Goal: Transaction & Acquisition: Purchase product/service

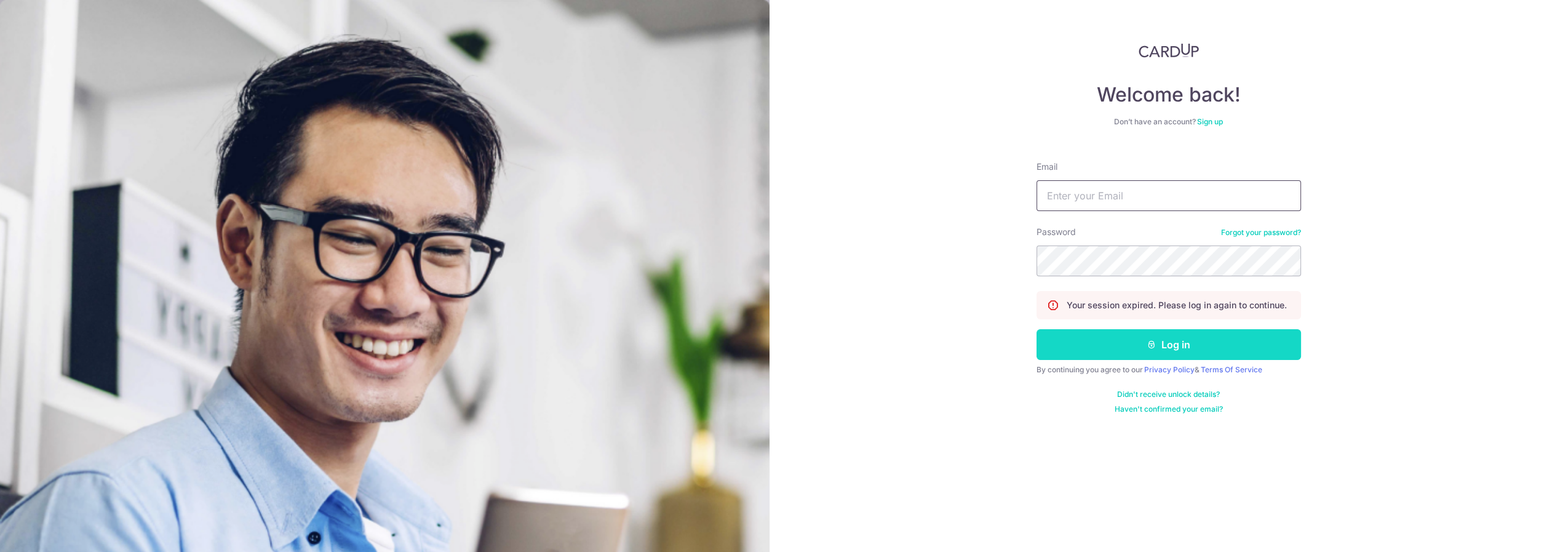
type input "bradjose05@gmail.com"
click at [1129, 338] on button "Log in" at bounding box center [1168, 344] width 264 height 31
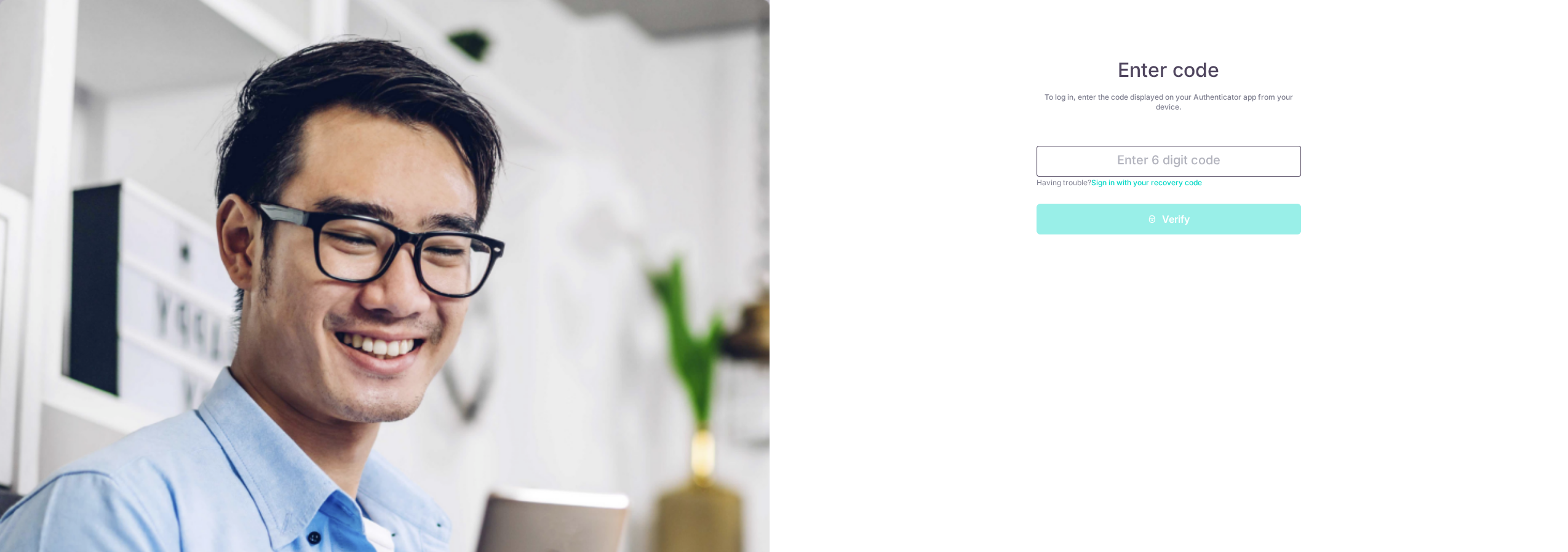
click at [1154, 162] on input "text" at bounding box center [1168, 161] width 264 height 31
click at [1172, 164] on input "text" at bounding box center [1168, 161] width 264 height 31
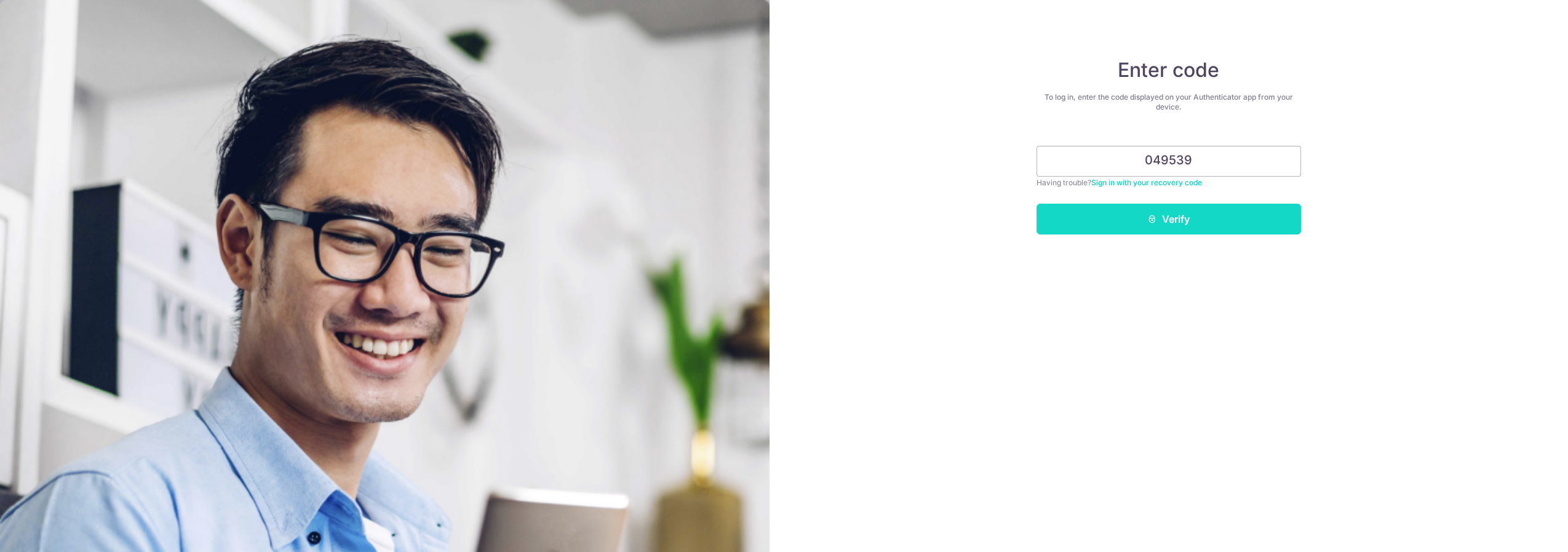
type input "049539"
click at [1174, 226] on button "Verify" at bounding box center [1168, 218] width 264 height 31
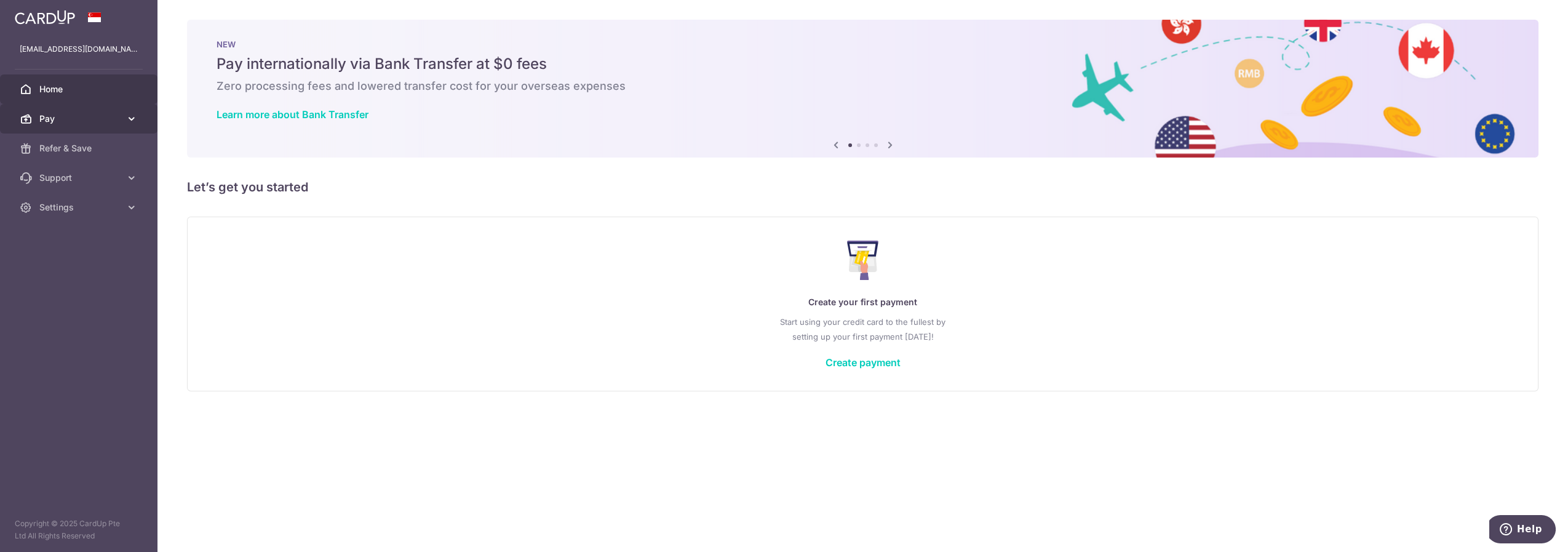
click at [80, 121] on span "Pay" at bounding box center [80, 119] width 81 height 13
click at [74, 151] on span "Payments" at bounding box center [80, 148] width 81 height 13
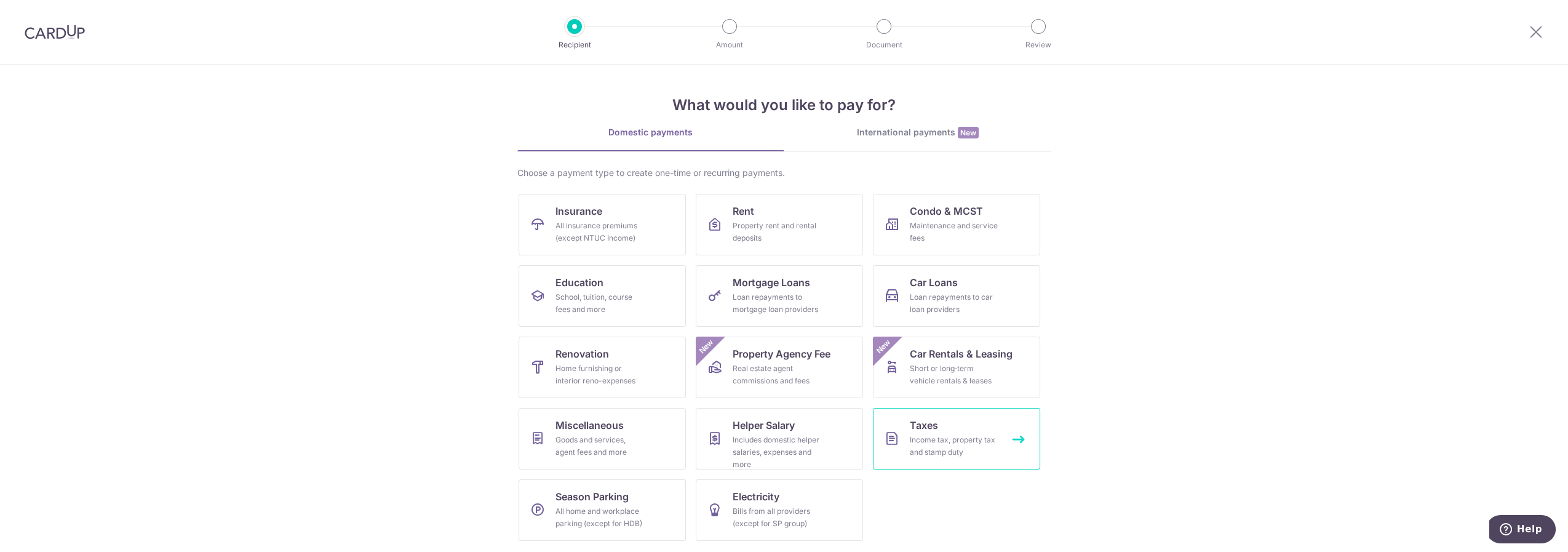
click at [980, 440] on div "Income tax, property tax and stamp duty" at bounding box center [954, 446] width 88 height 24
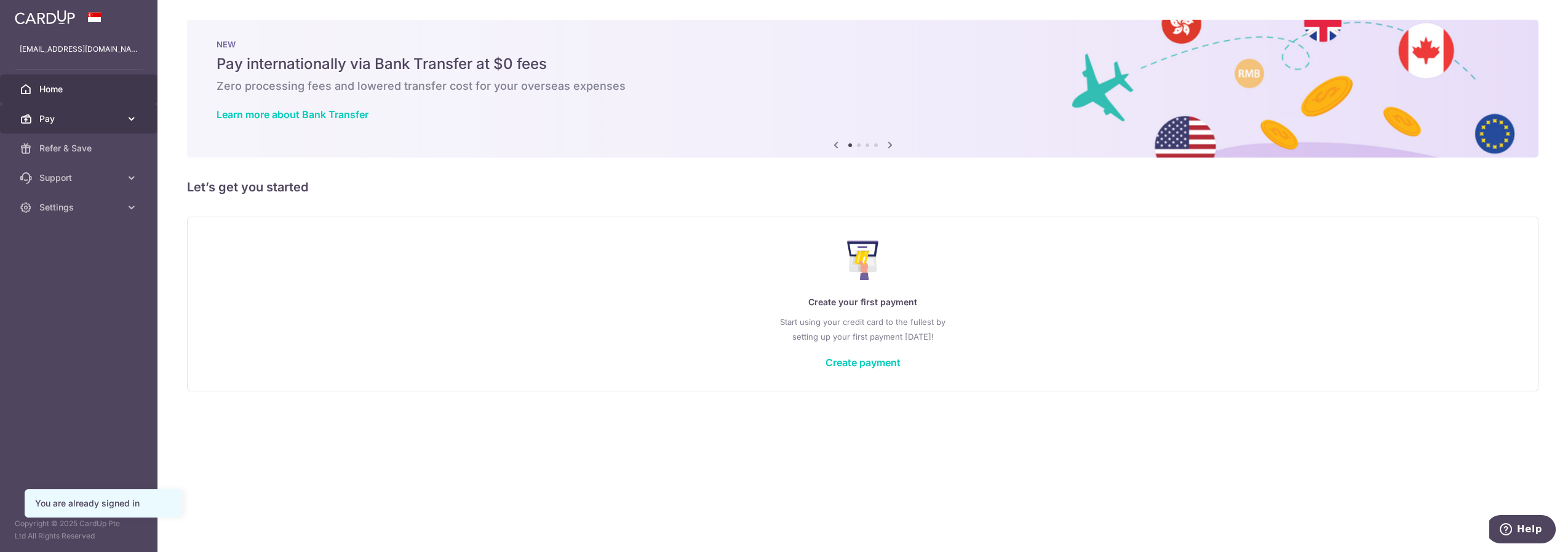
click at [49, 116] on span "Pay" at bounding box center [80, 119] width 81 height 13
click at [62, 154] on span "Payments" at bounding box center [80, 148] width 81 height 13
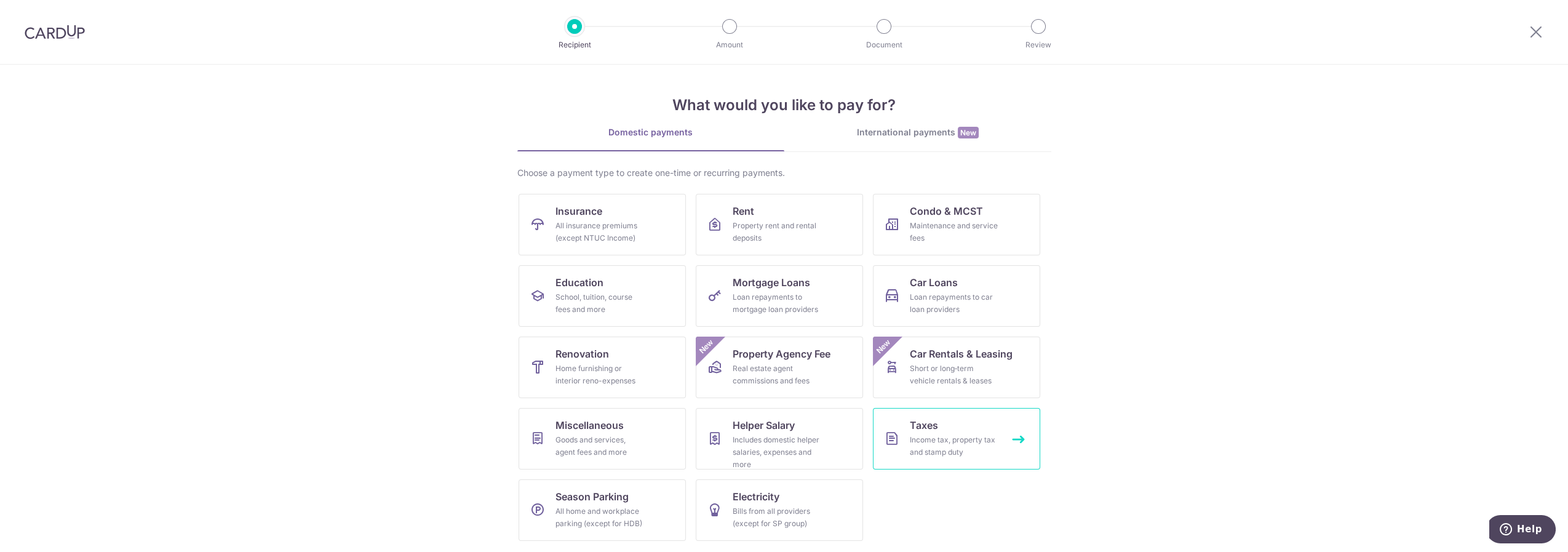
click at [918, 431] on span "Taxes" at bounding box center [924, 425] width 28 height 15
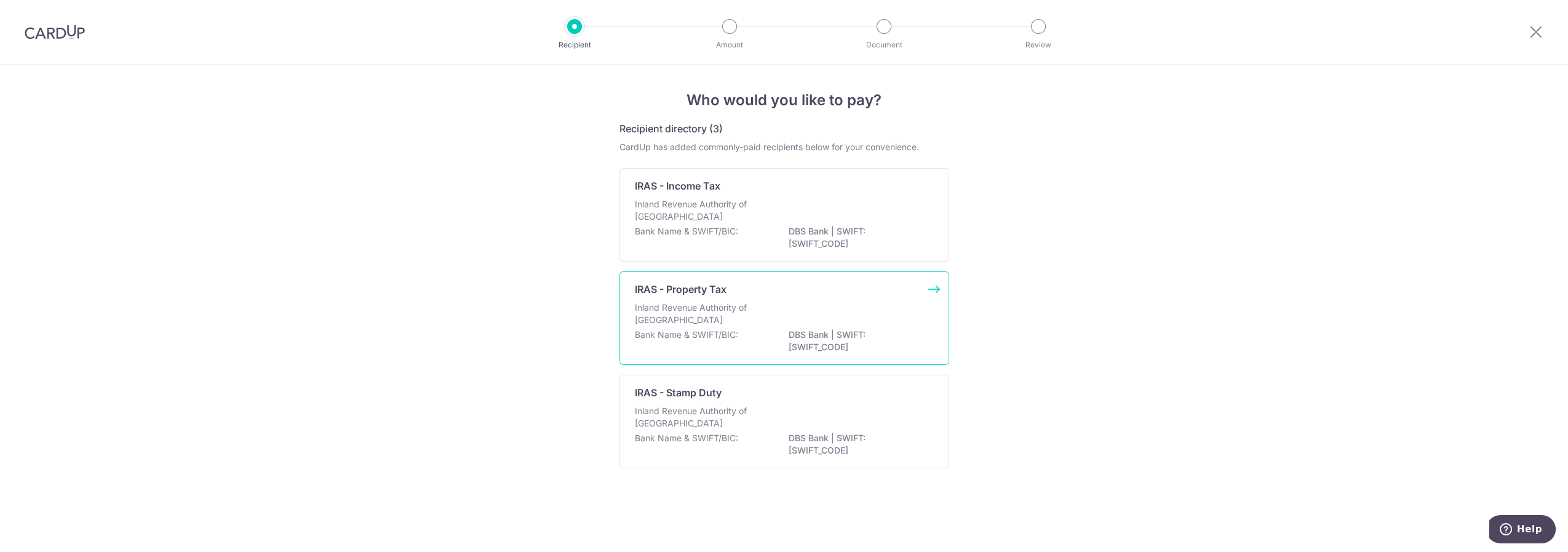
click at [734, 290] on div "IRAS - Property Tax" at bounding box center [777, 289] width 284 height 15
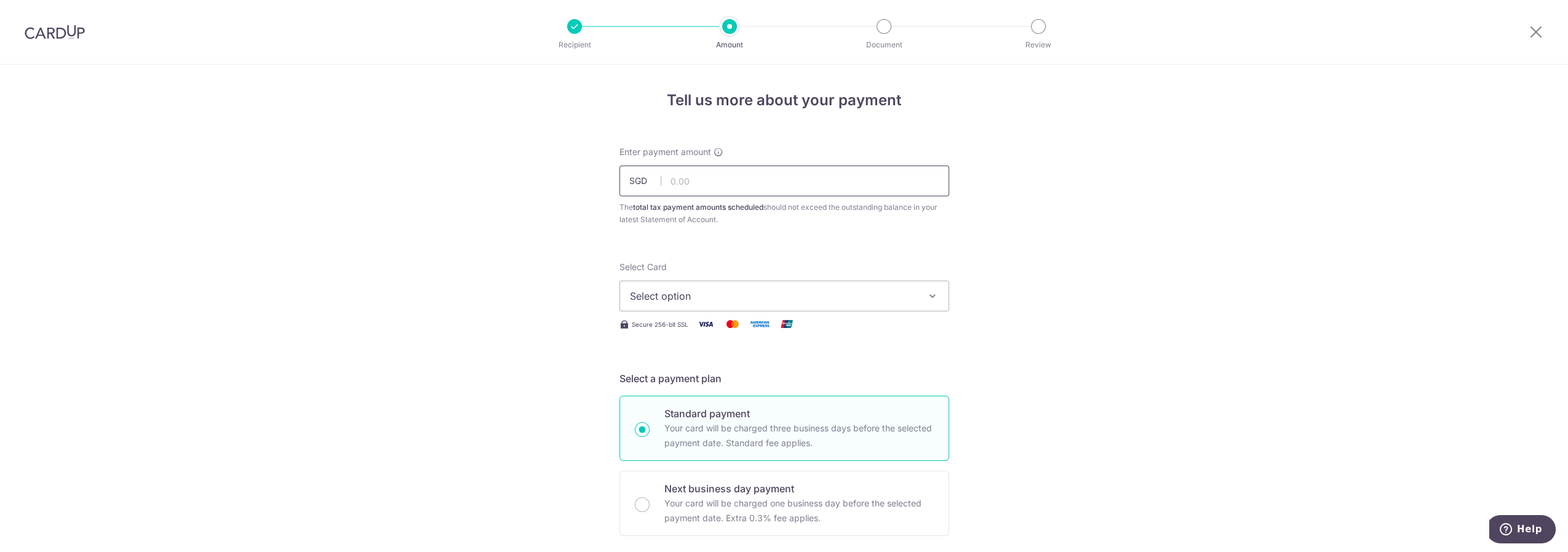
click at [727, 183] on input "text" at bounding box center [785, 181] width 330 height 31
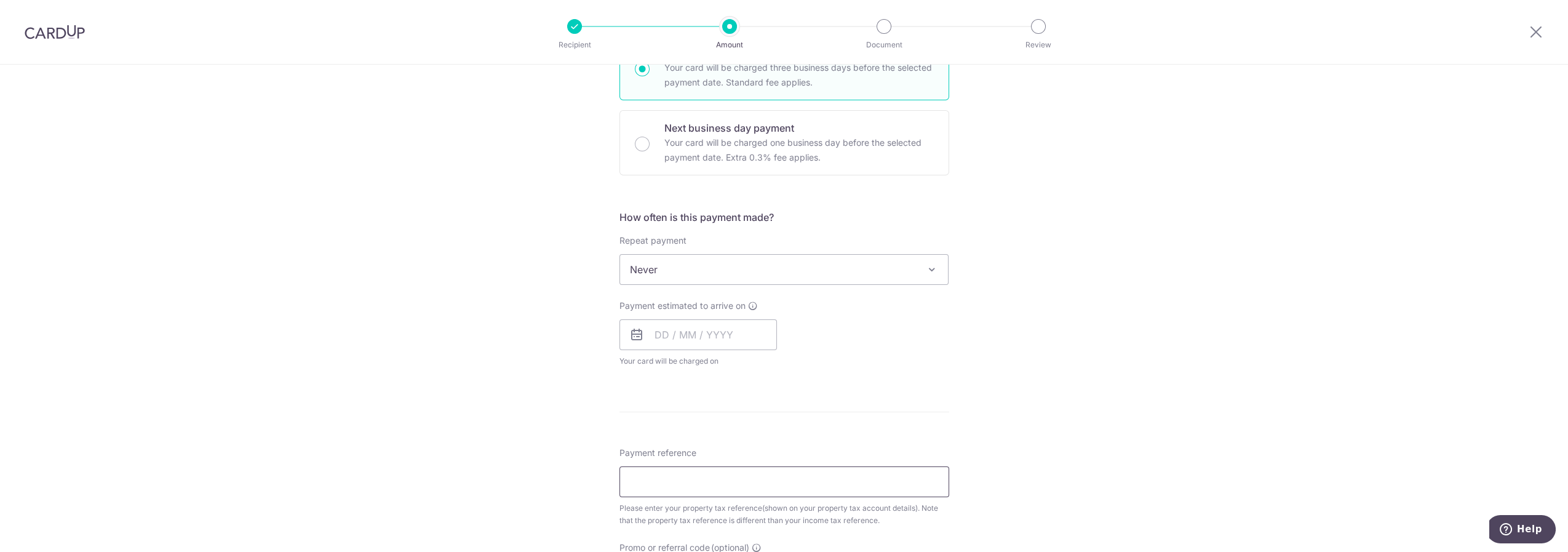
scroll to position [341, 0]
